Goal: Book appointment/travel/reservation

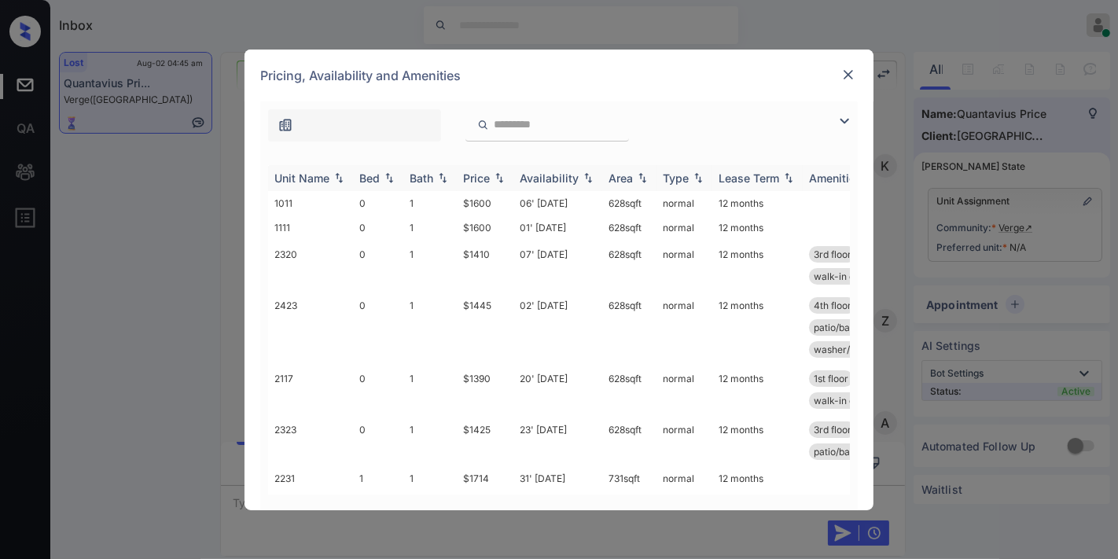
scroll to position [1741, 0]
click at [486, 178] on div "Price" at bounding box center [476, 177] width 27 height 13
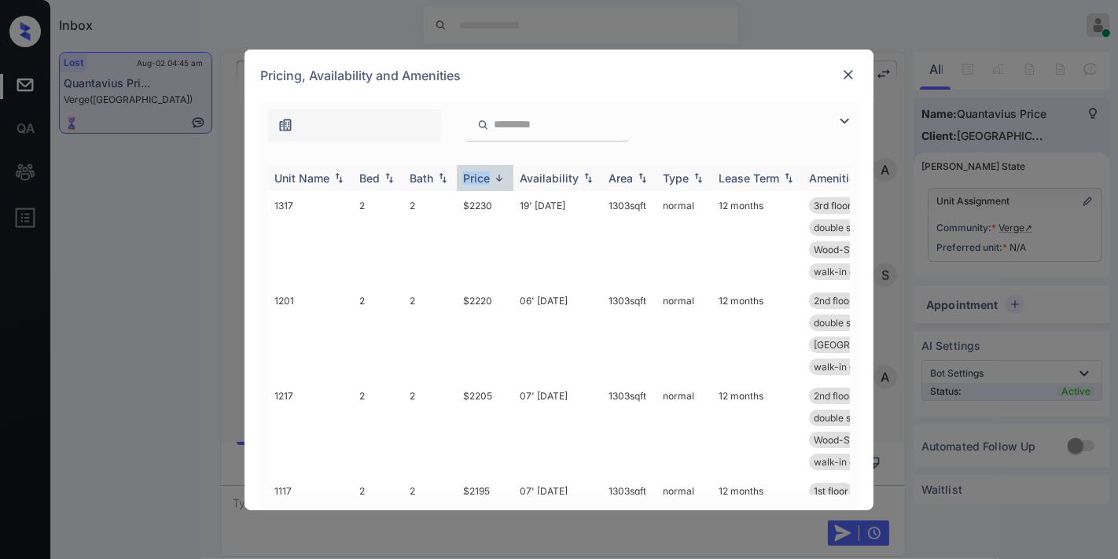
click at [486, 178] on div "Price" at bounding box center [476, 177] width 27 height 13
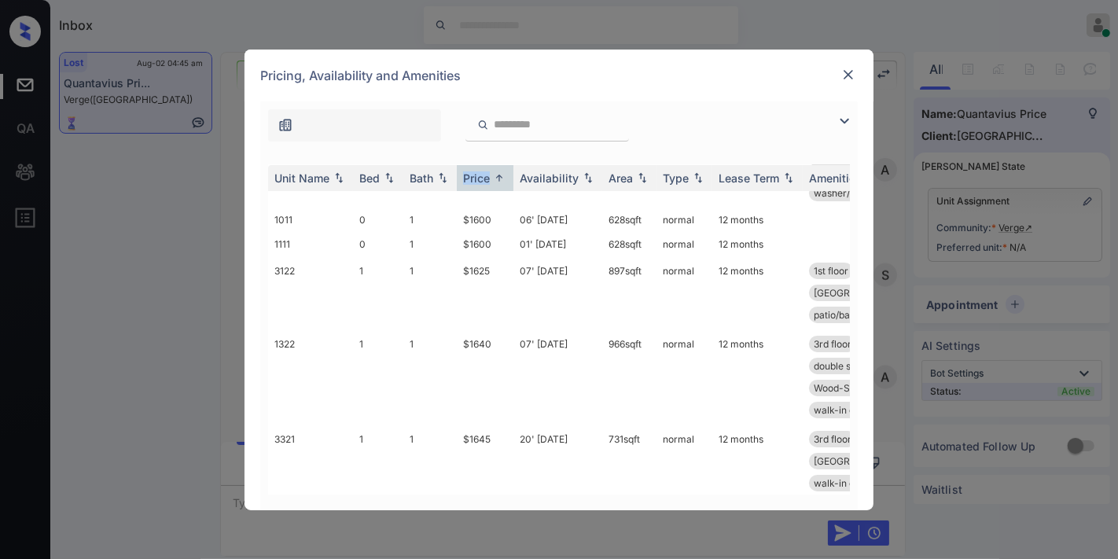
scroll to position [246, 0]
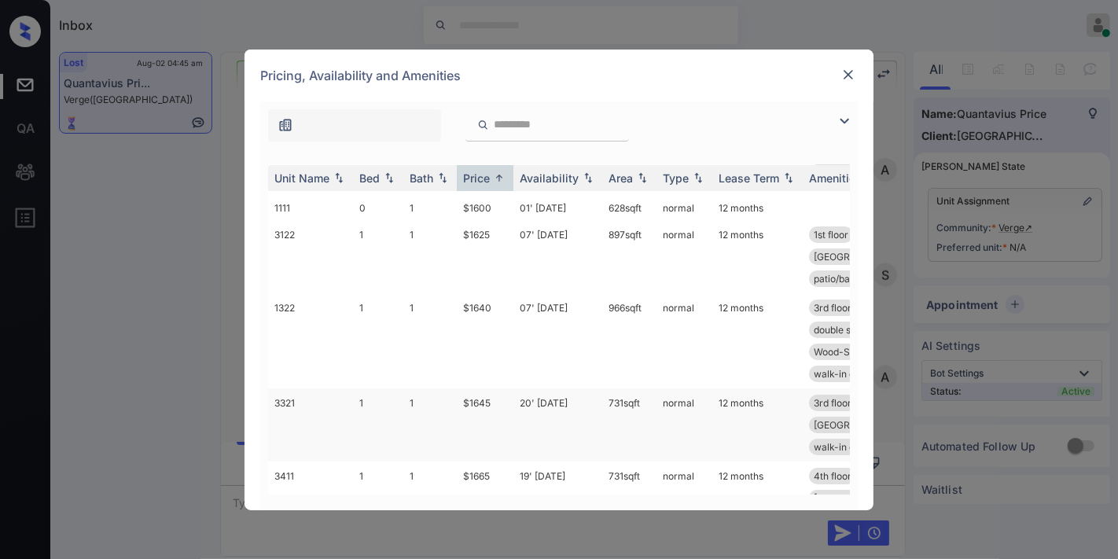
click at [556, 409] on td "20' Aug 25" at bounding box center [558, 425] width 89 height 73
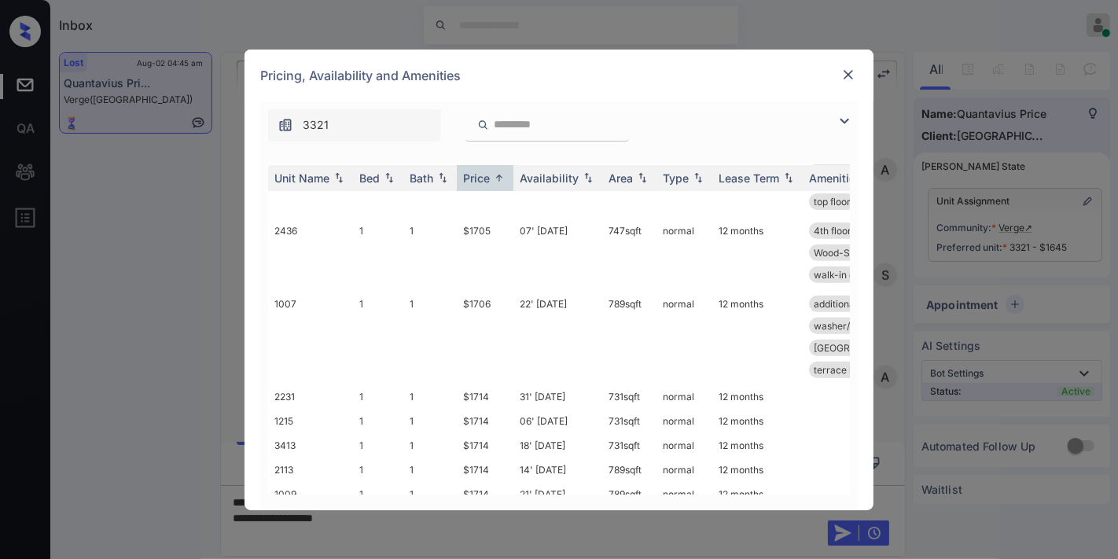
scroll to position [602, 0]
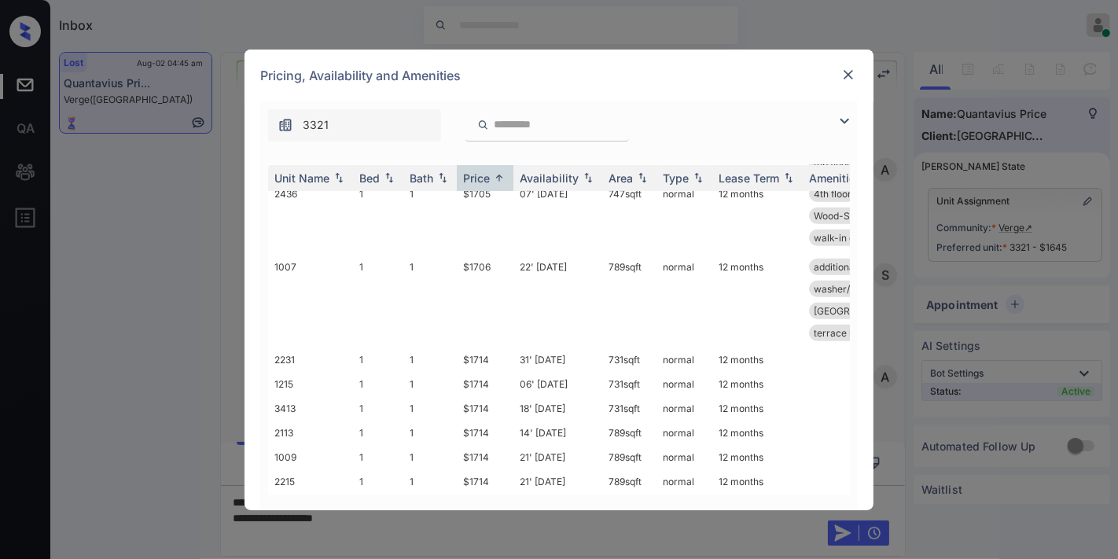
click at [849, 69] on img at bounding box center [849, 75] width 16 height 16
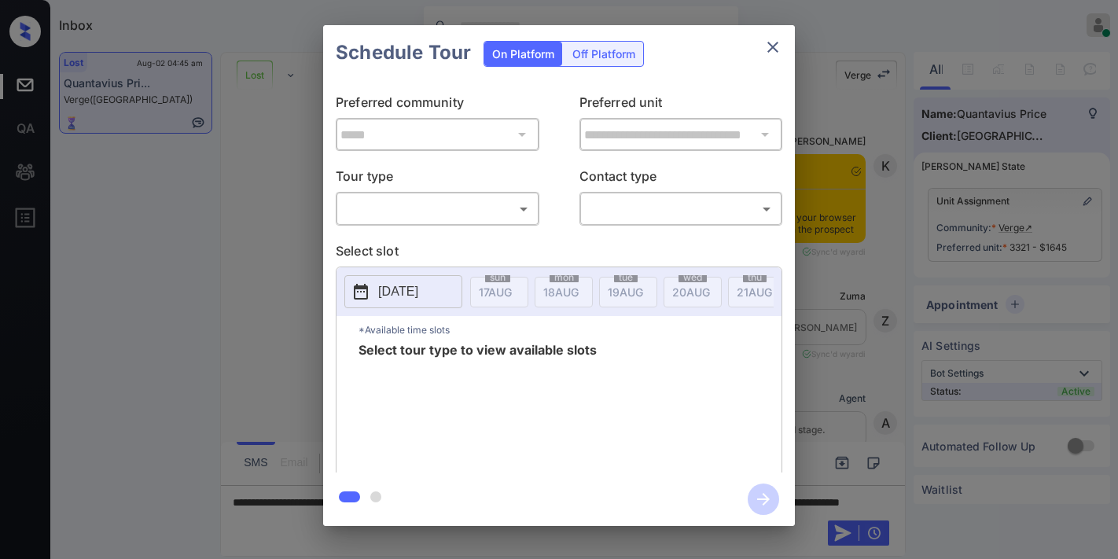
click at [451, 208] on body "Inbox Samantha Soliven Online Set yourself offline Set yourself on break Profil…" at bounding box center [559, 279] width 1118 height 559
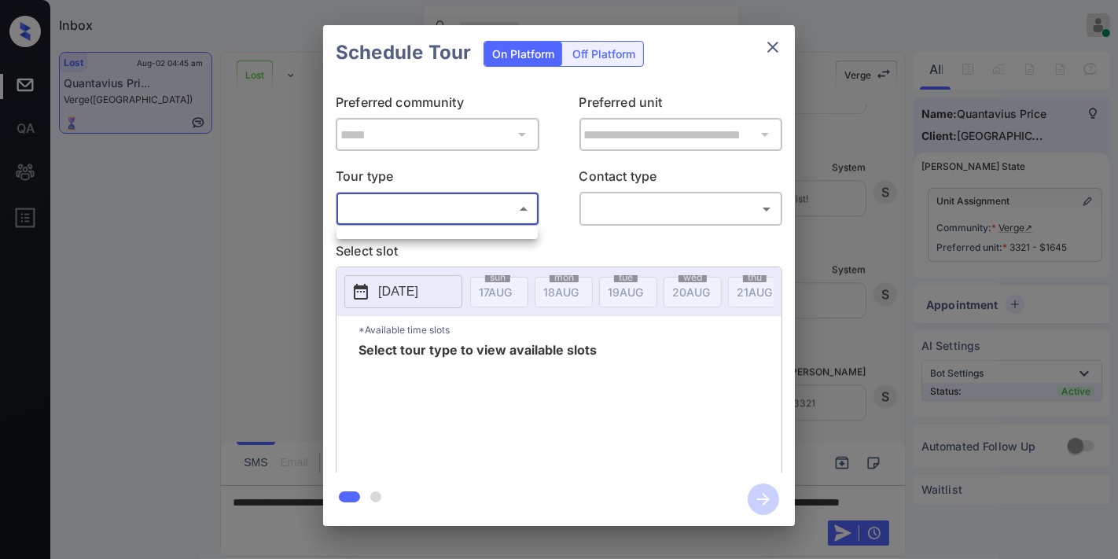
click at [656, 162] on div at bounding box center [559, 279] width 1118 height 559
click at [773, 44] on icon "close" at bounding box center [773, 47] width 19 height 19
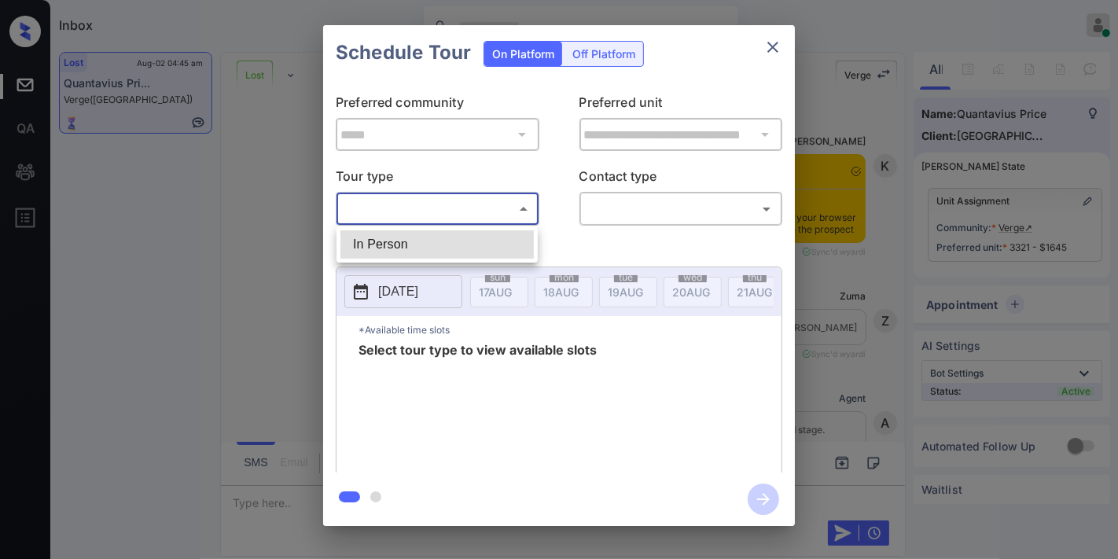
scroll to position [3501, 0]
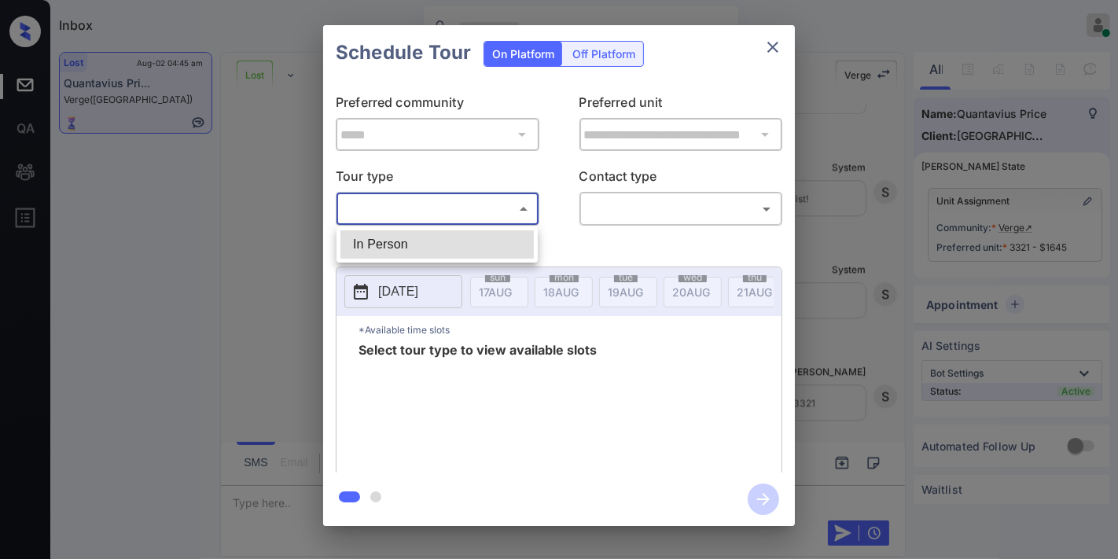
click at [495, 241] on li "In Person" at bounding box center [437, 244] width 193 height 28
type input "********"
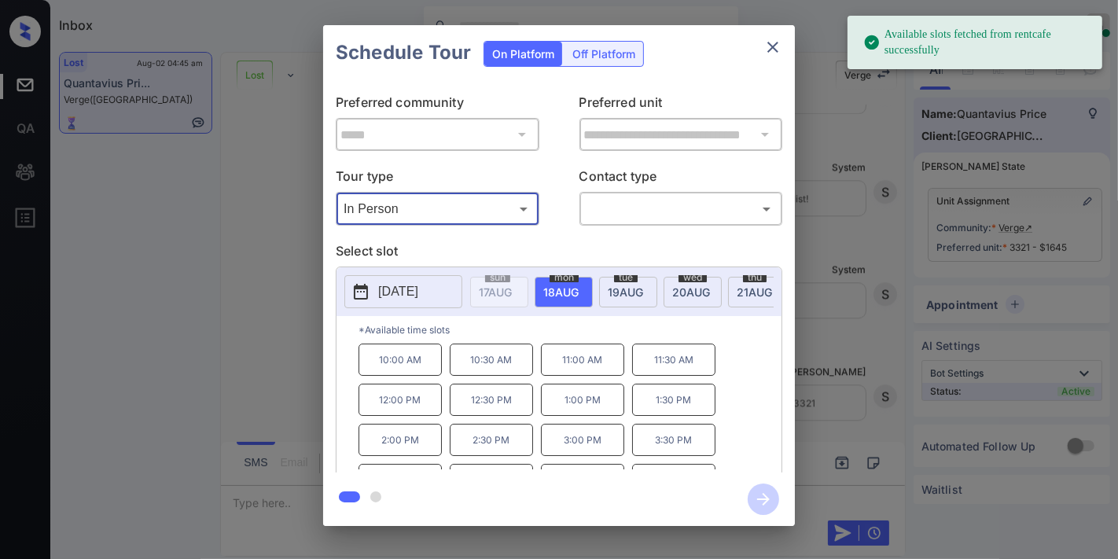
click at [774, 53] on icon "close" at bounding box center [773, 47] width 19 height 19
